Goal: Task Accomplishment & Management: Use online tool/utility

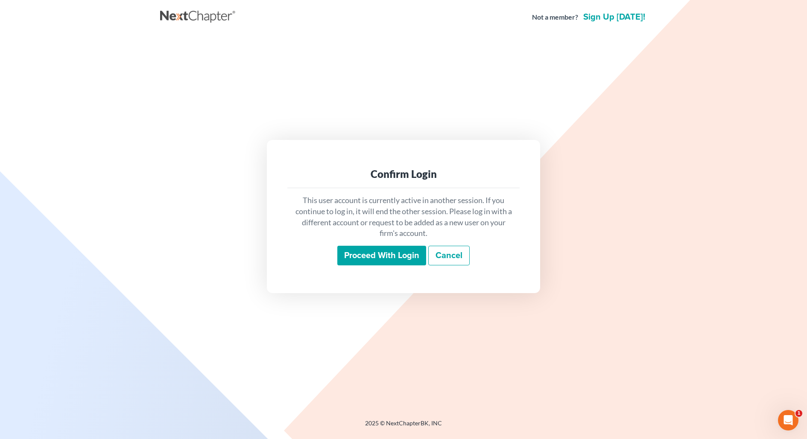
click at [411, 248] on input "Proceed with login" at bounding box center [381, 256] width 89 height 20
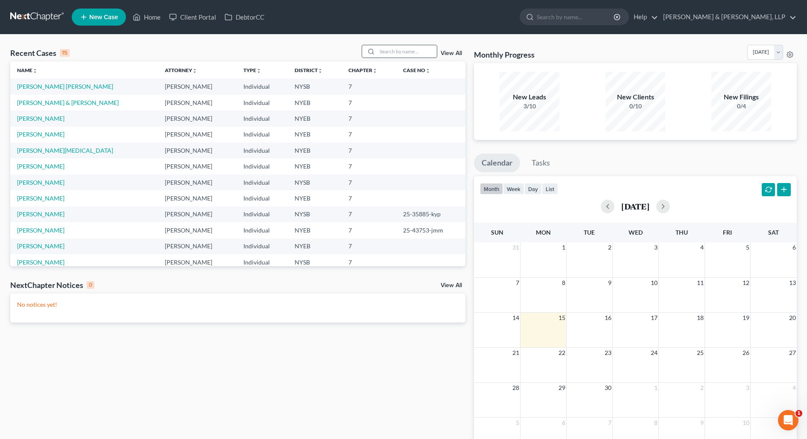
click at [378, 51] on input "search" at bounding box center [407, 51] width 60 height 12
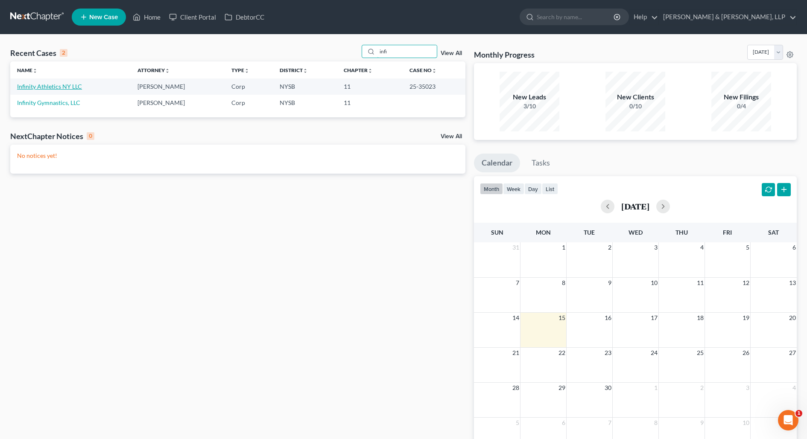
type input "infi"
click at [43, 84] on link "Infinity Athletics NY LLC" at bounding box center [49, 86] width 65 height 7
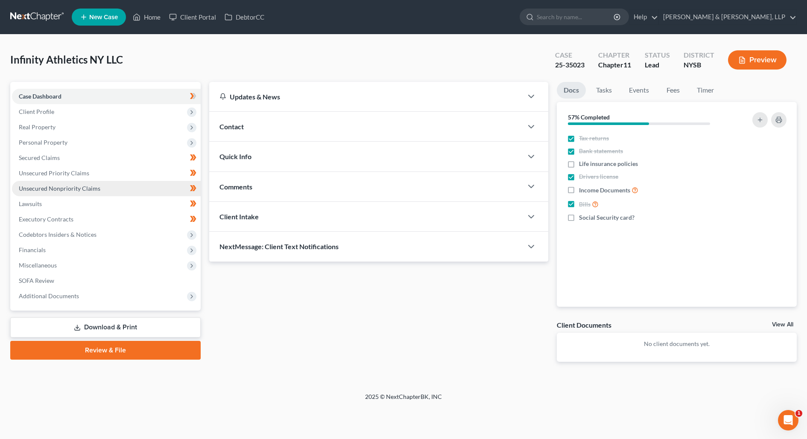
click at [114, 189] on link "Unsecured Nonpriority Claims" at bounding box center [106, 188] width 189 height 15
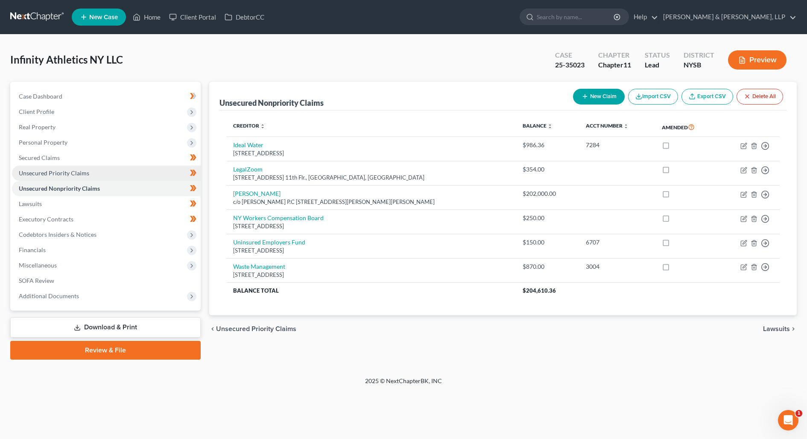
click at [108, 174] on link "Unsecured Priority Claims" at bounding box center [106, 173] width 189 height 15
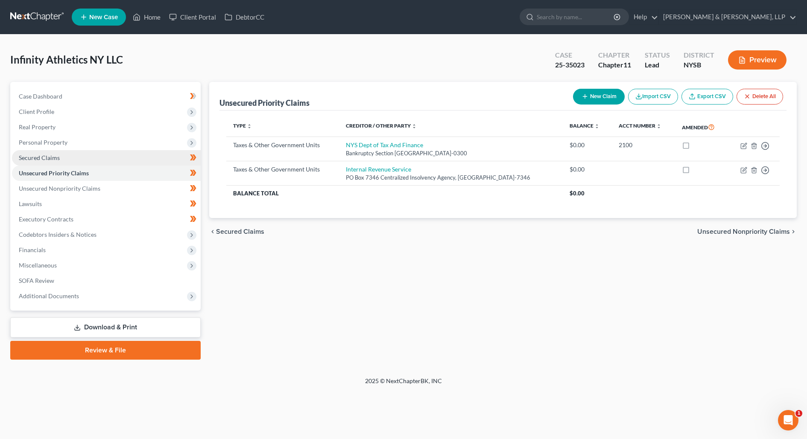
click at [105, 154] on link "Secured Claims" at bounding box center [106, 157] width 189 height 15
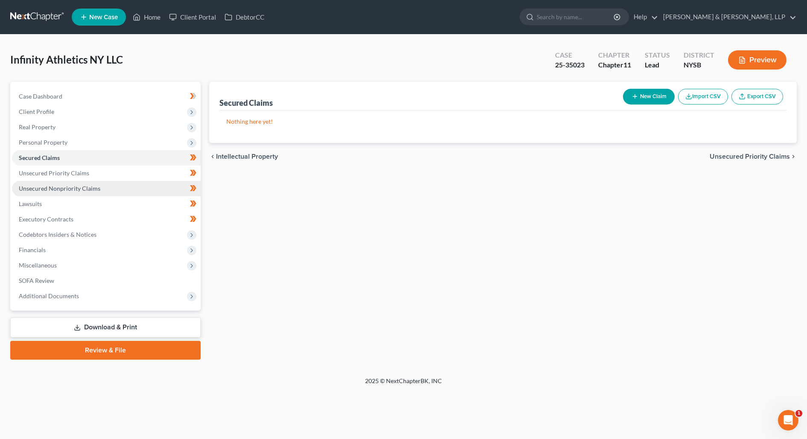
click at [100, 189] on link "Unsecured Nonpriority Claims" at bounding box center [106, 188] width 189 height 15
